Goal: Information Seeking & Learning: Learn about a topic

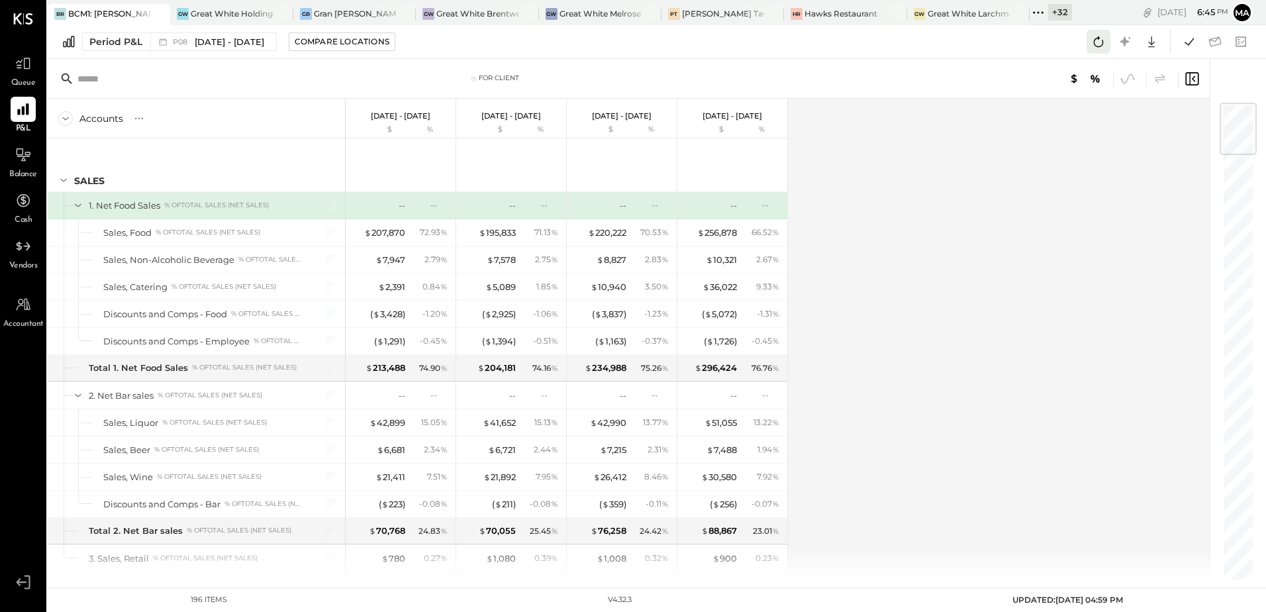
click at [1099, 44] on icon at bounding box center [1098, 41] width 17 height 17
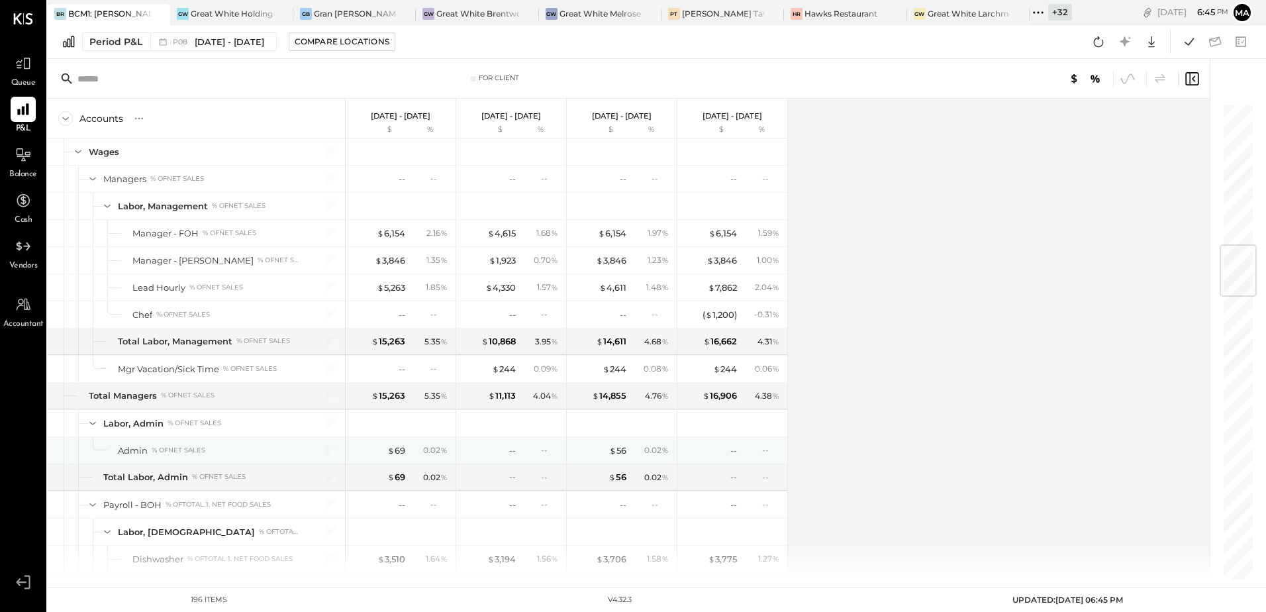
scroll to position [1060, 0]
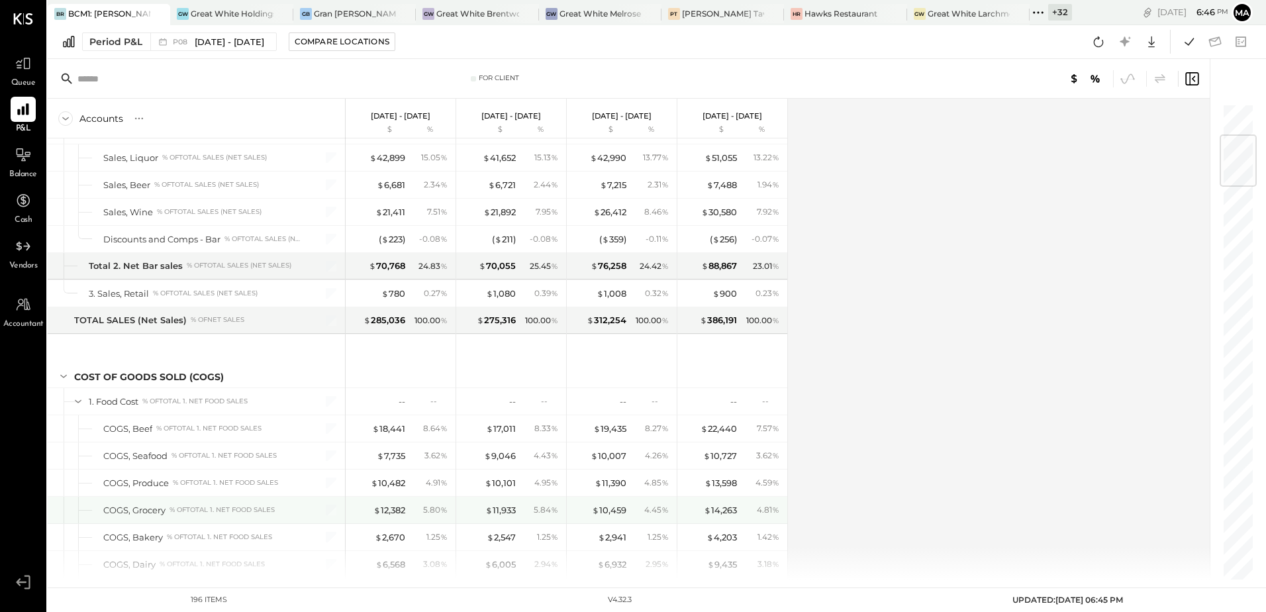
scroll to position [530, 0]
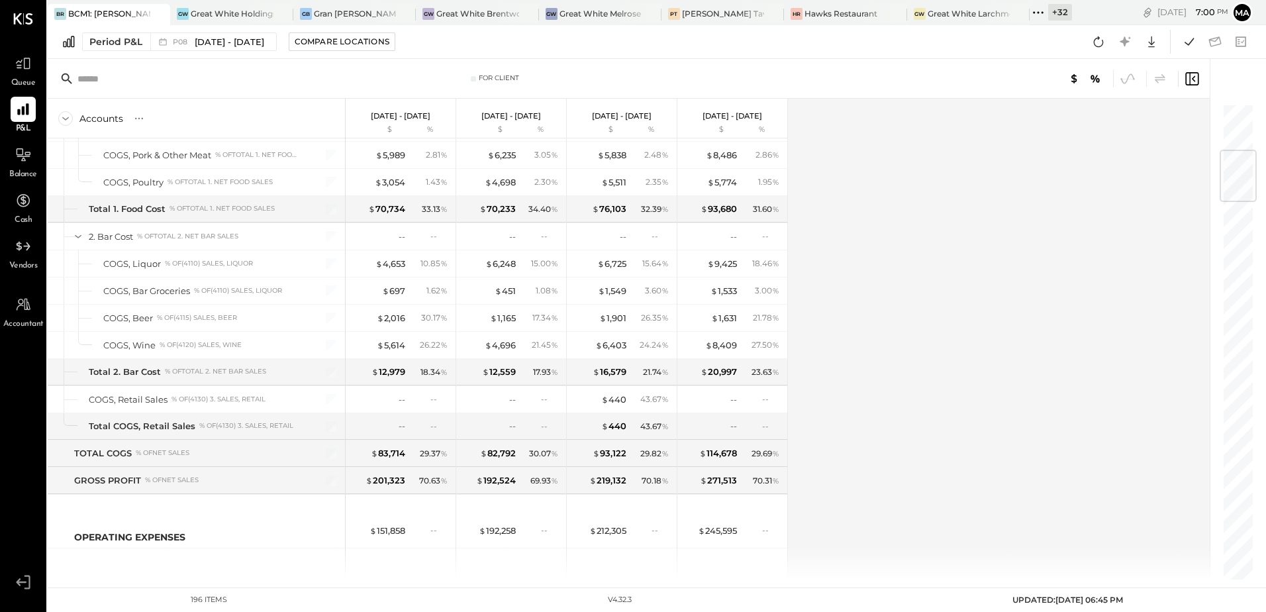
scroll to position [397, 0]
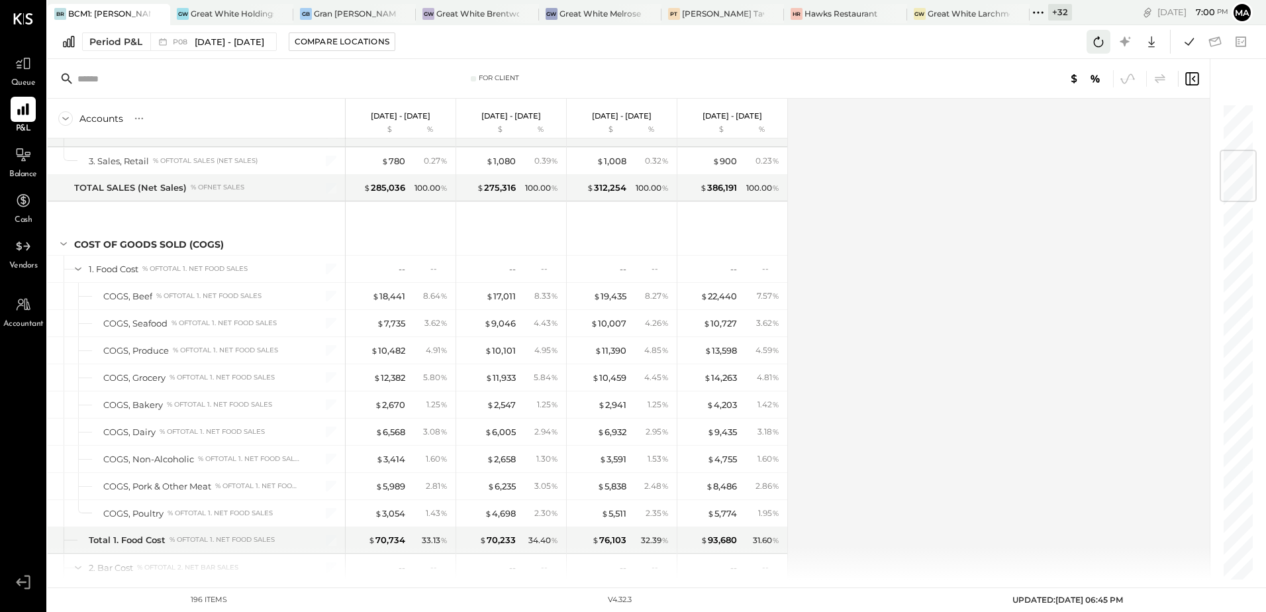
click at [1109, 45] on button at bounding box center [1099, 42] width 24 height 24
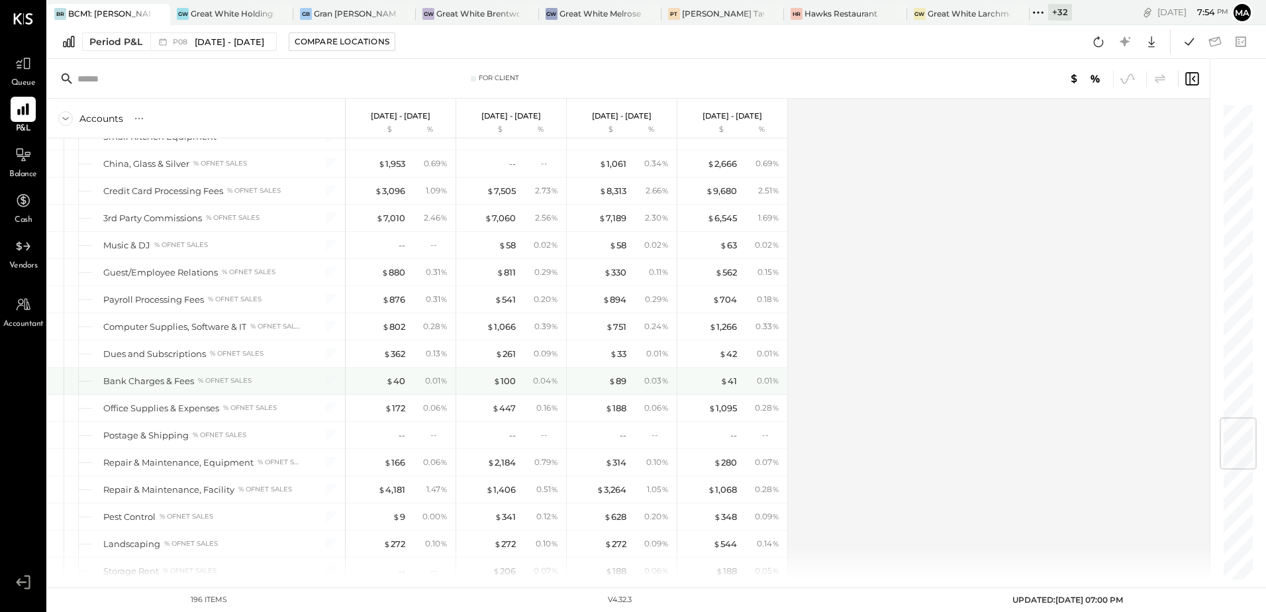
scroll to position [2583, 0]
